Goal: Task Accomplishment & Management: Use online tool/utility

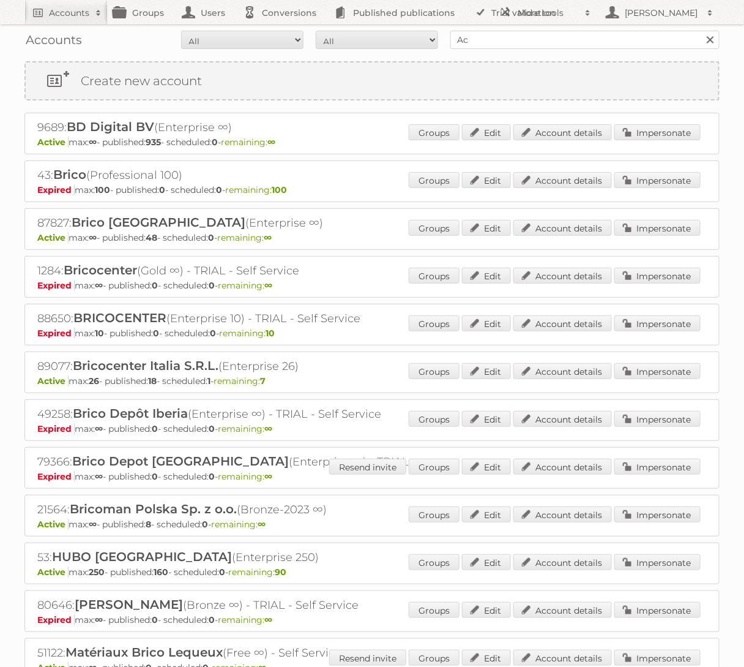
type input "Action PIA"
click at [701, 31] on input "Search" at bounding box center [710, 40] width 18 height 18
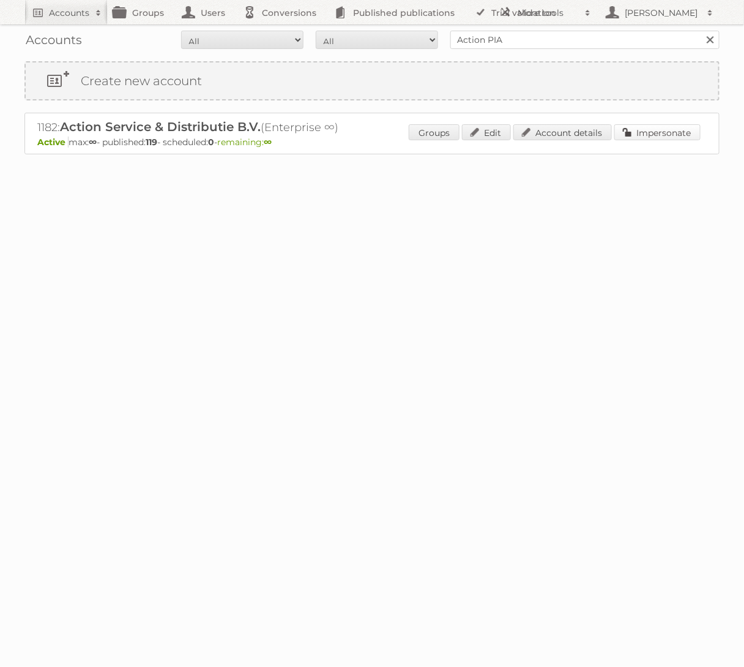
click at [645, 132] on link "Impersonate" at bounding box center [658, 132] width 86 height 16
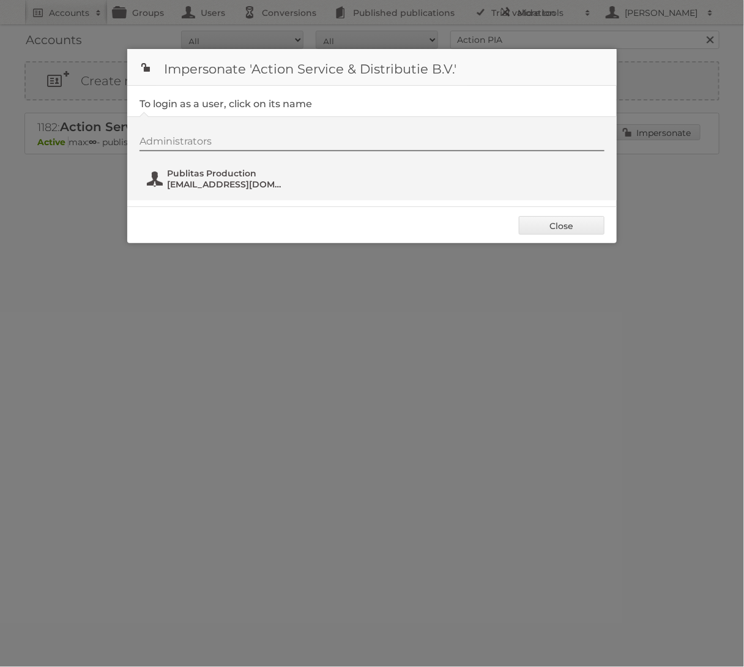
click at [225, 180] on span "[EMAIL_ADDRESS][DOMAIN_NAME]" at bounding box center [226, 184] width 119 height 11
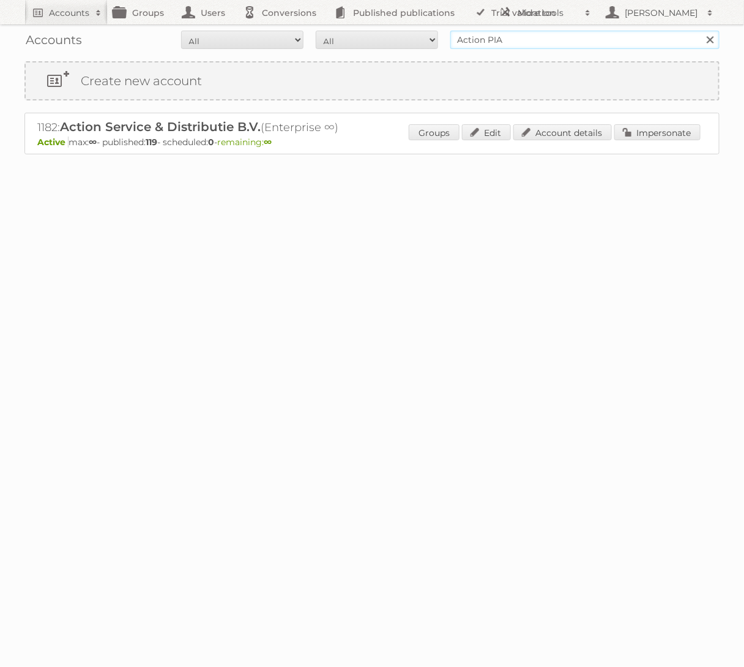
click at [539, 34] on input "Action PIA" at bounding box center [585, 40] width 269 height 18
type input "HEMA BV"
click at [701, 31] on input "Search" at bounding box center [710, 40] width 18 height 18
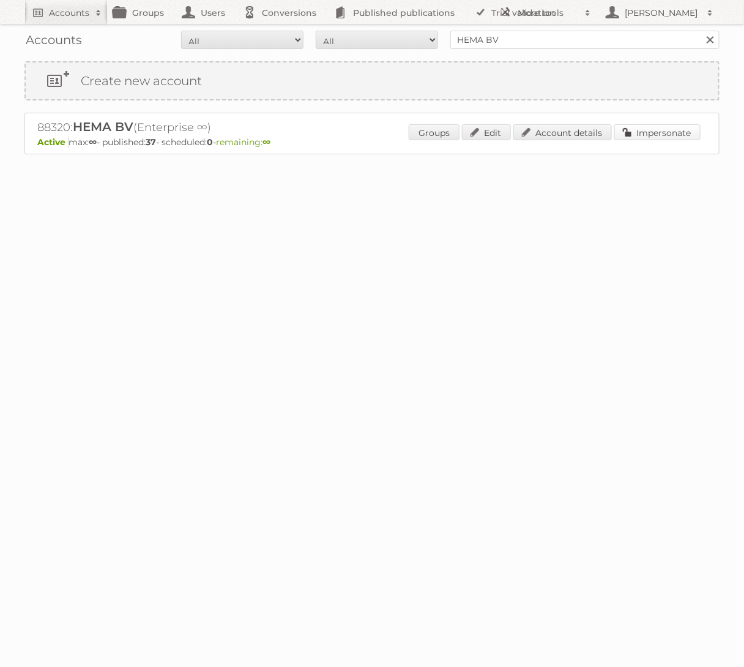
click at [673, 124] on link "Impersonate" at bounding box center [658, 132] width 86 height 16
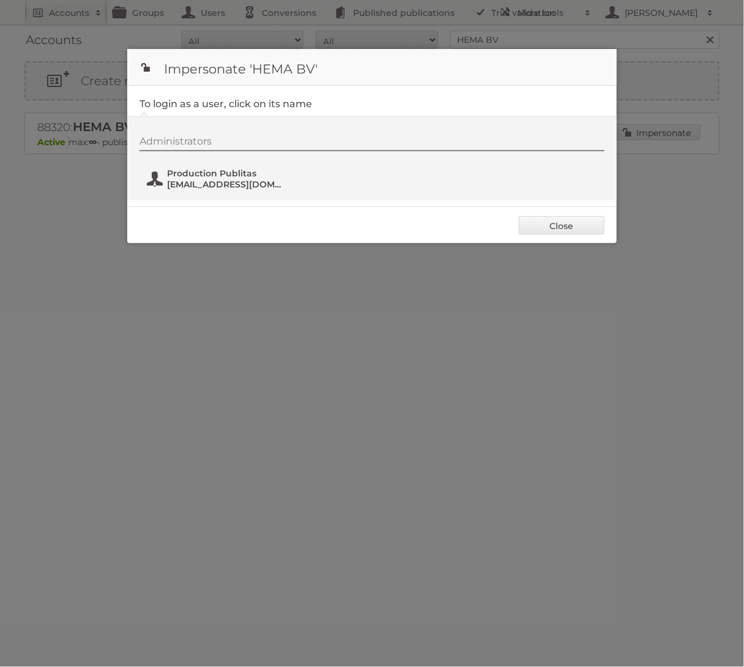
click at [230, 182] on span "fs+hema@publitas.com" at bounding box center [226, 184] width 119 height 11
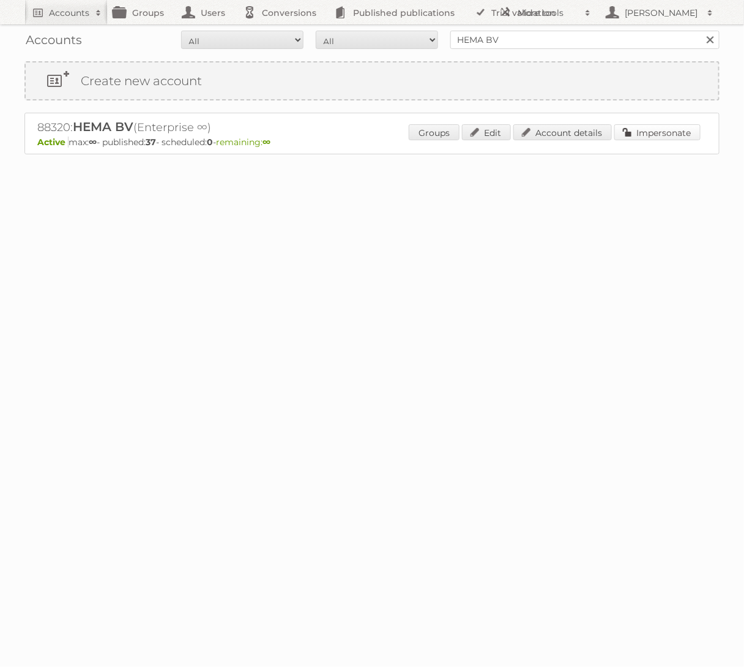
click at [671, 132] on link "Impersonate" at bounding box center [658, 132] width 86 height 16
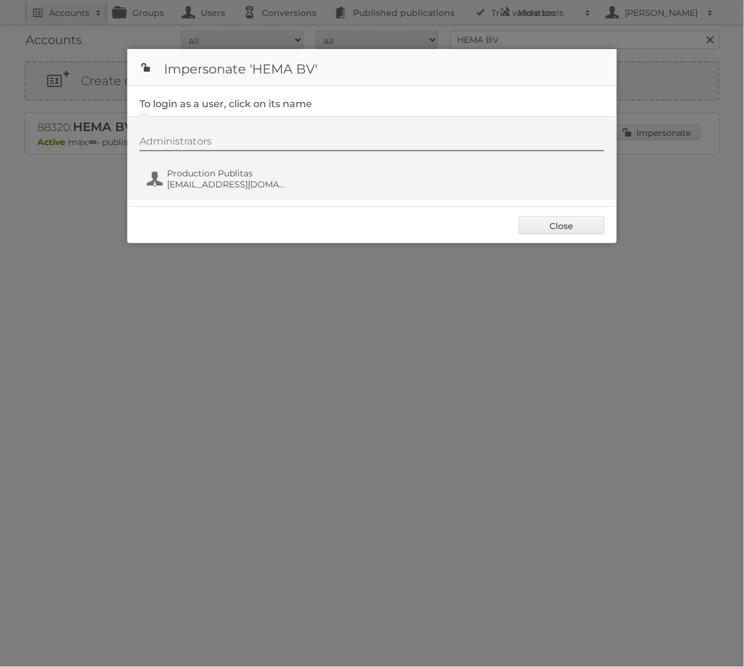
click at [226, 165] on div "Administrators Production Publitas fs+hema@publitas.com" at bounding box center [378, 164] width 477 height 59
click at [226, 176] on span "Production Publitas" at bounding box center [226, 173] width 119 height 11
